Goal: Find specific page/section

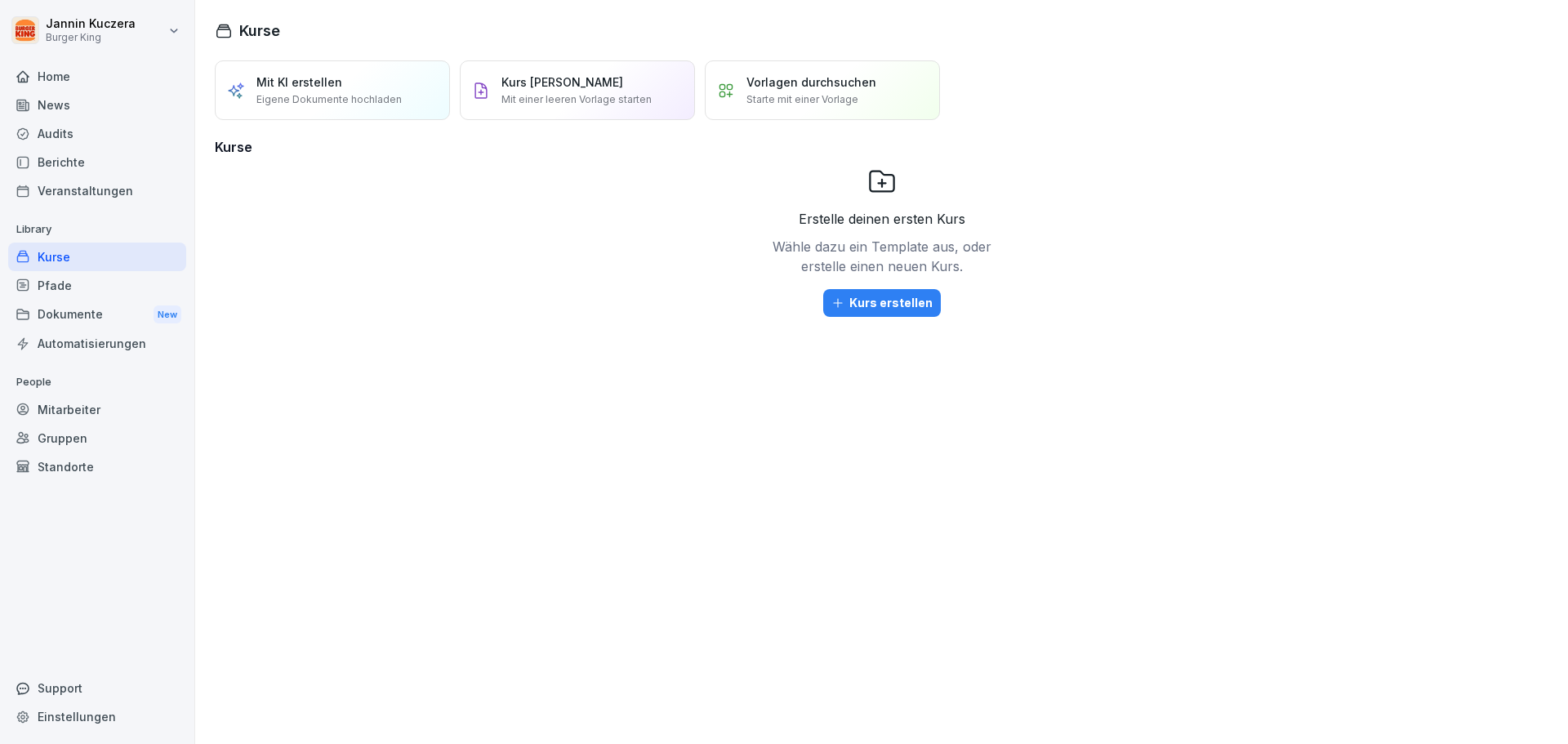
click at [92, 167] on div "Berichte" at bounding box center [97, 162] width 178 height 29
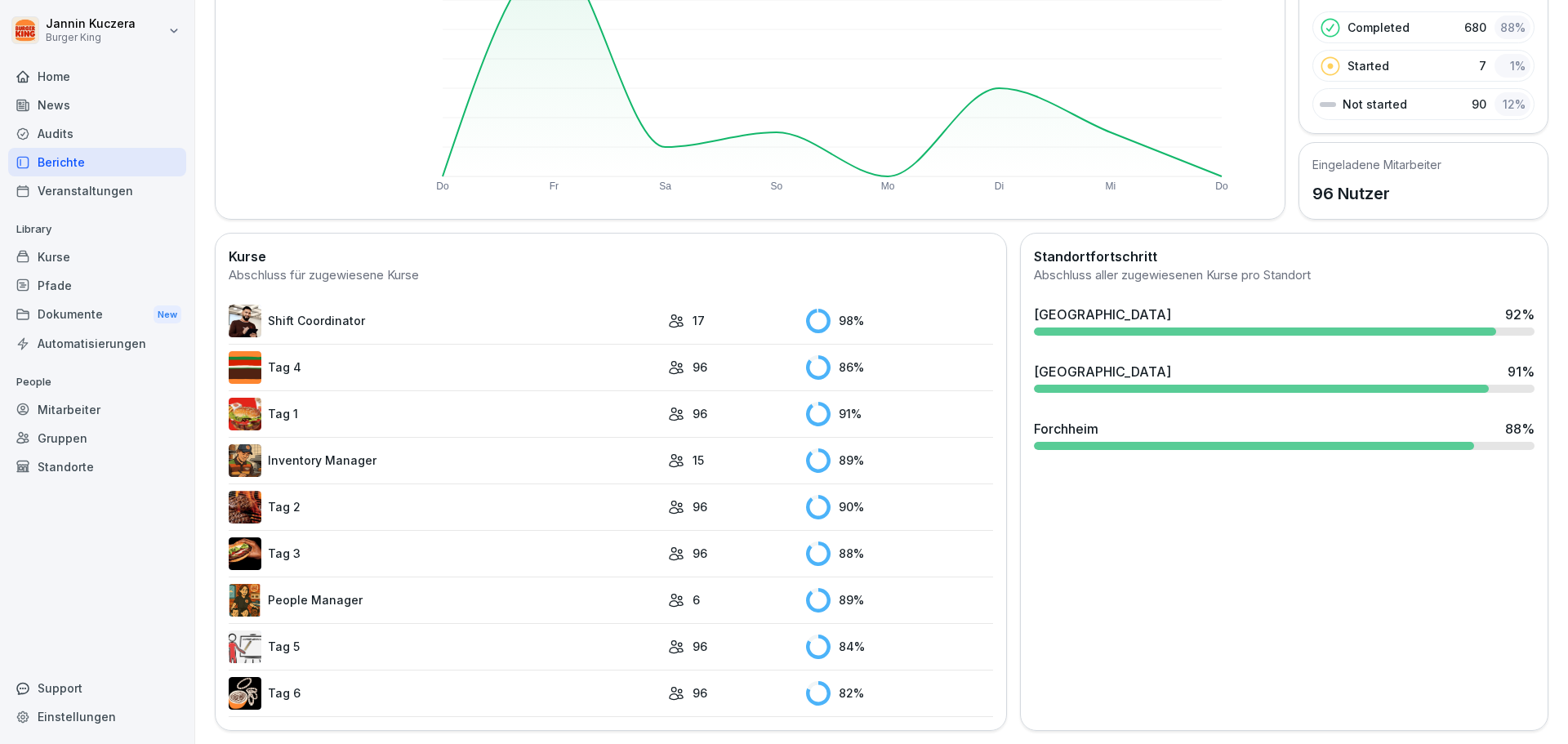
scroll to position [253, 0]
click at [247, 585] on img at bounding box center [245, 600] width 33 height 33
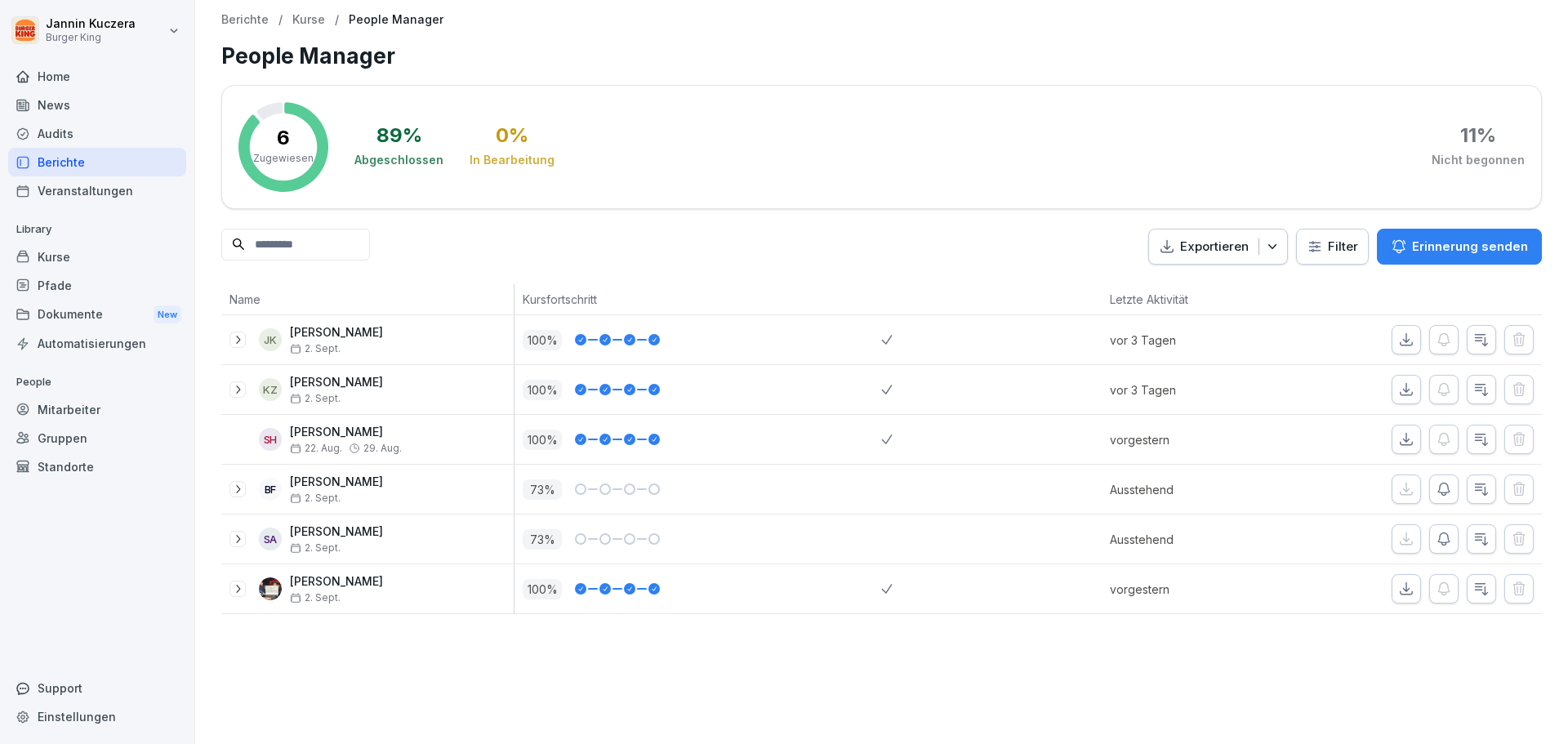
click at [53, 160] on div "Berichte" at bounding box center [97, 162] width 178 height 29
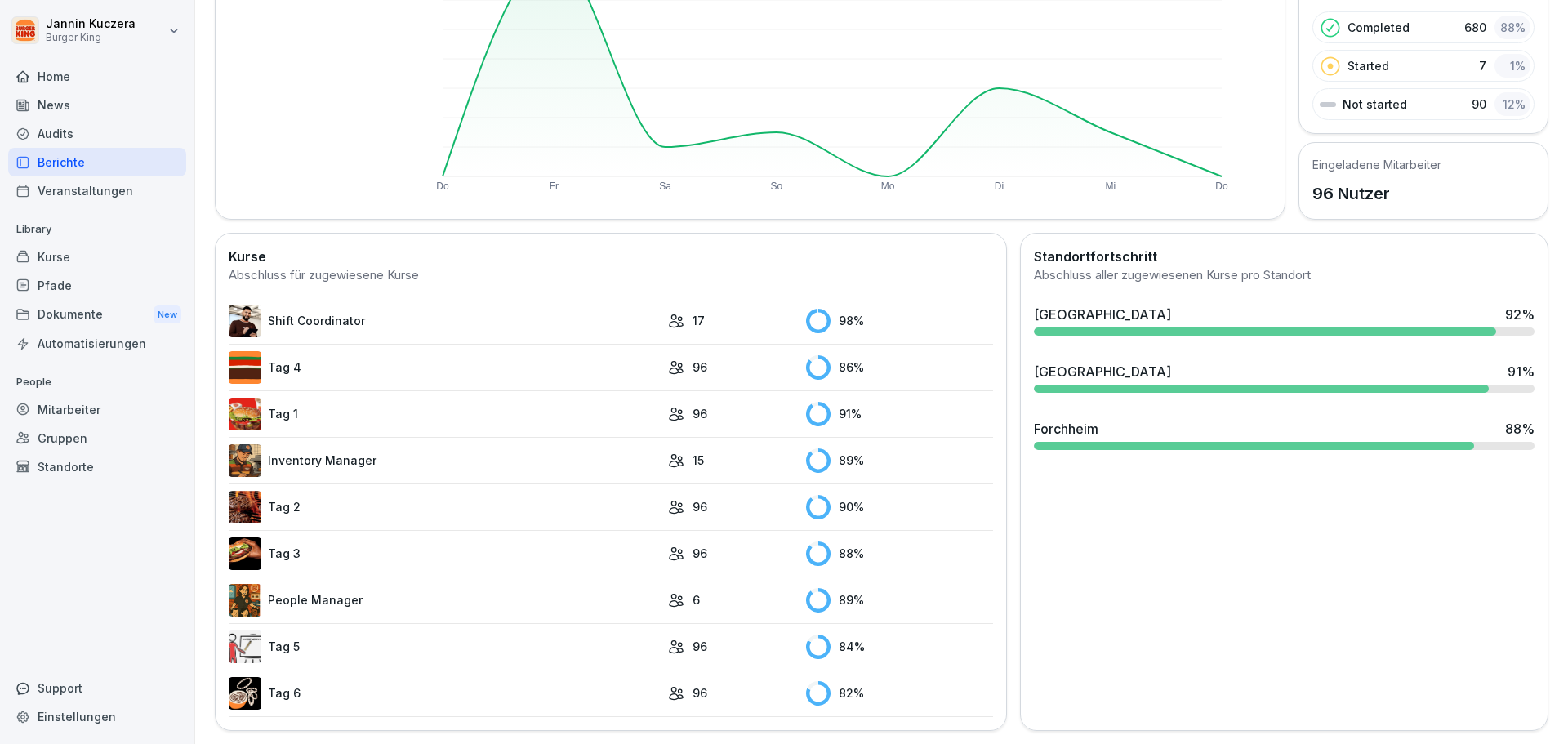
scroll to position [245, 0]
click at [246, 554] on img at bounding box center [245, 554] width 33 height 33
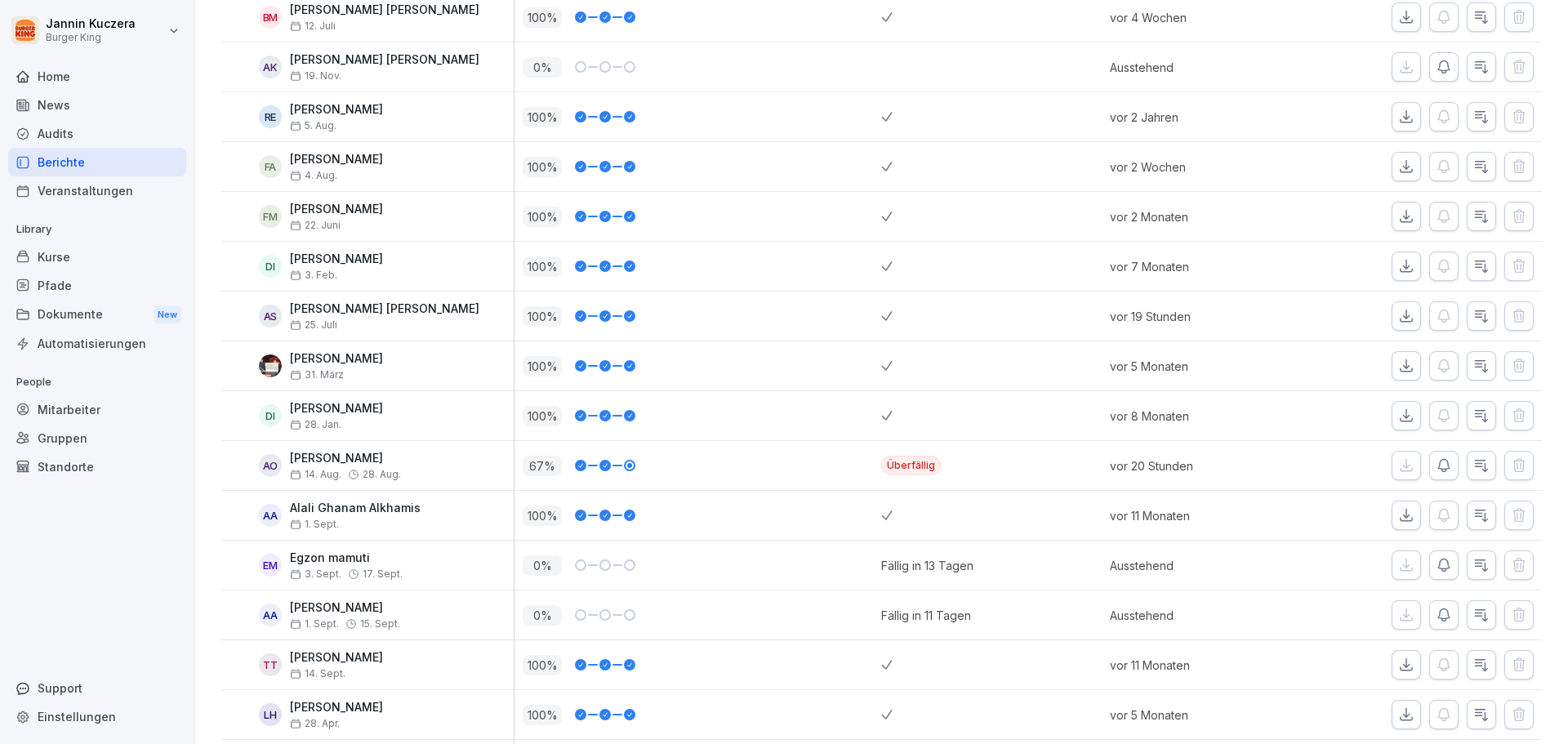
scroll to position [3511, 0]
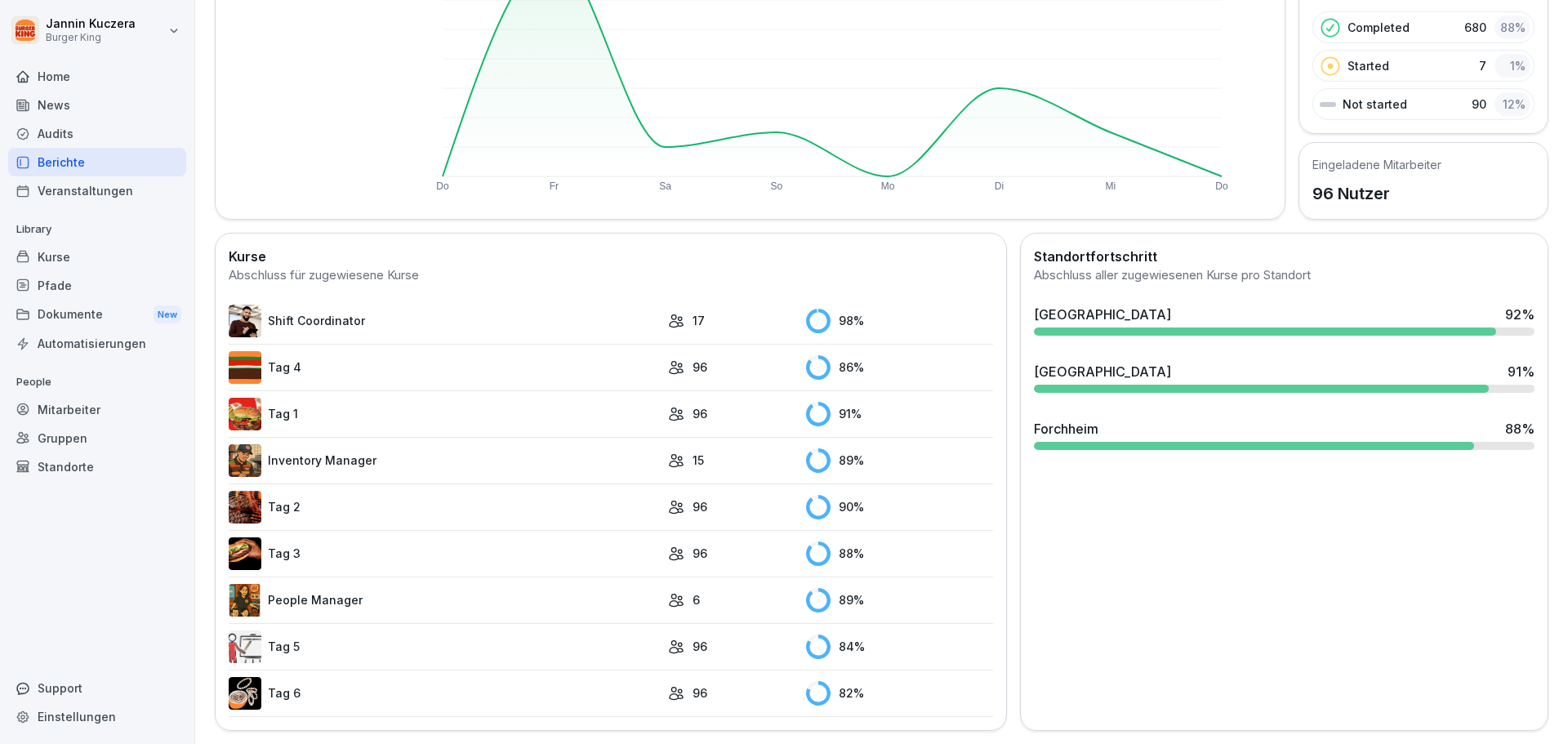
click at [241, 304] on img at bounding box center [245, 321] width 33 height 33
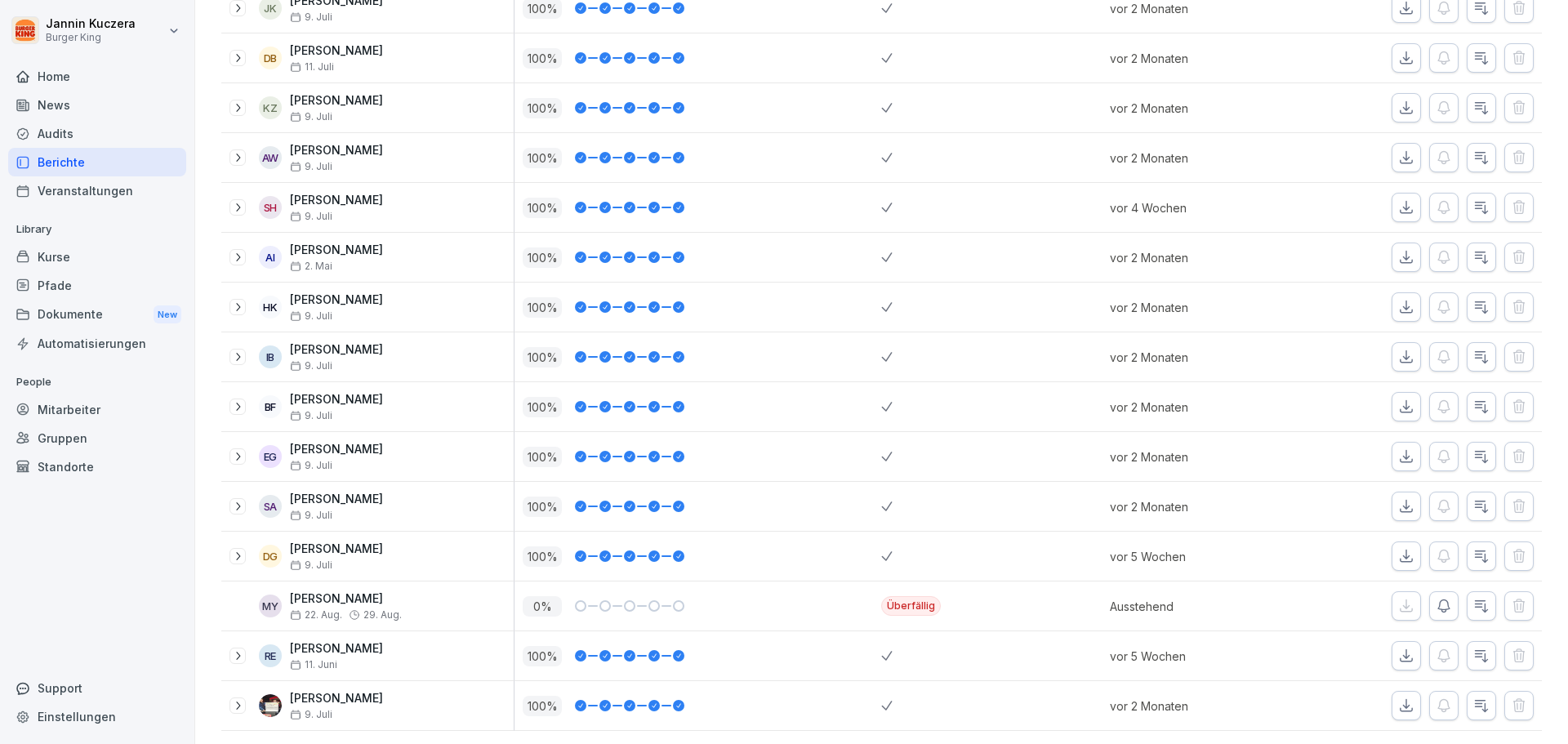
scroll to position [456, 0]
